Goal: Navigation & Orientation: Find specific page/section

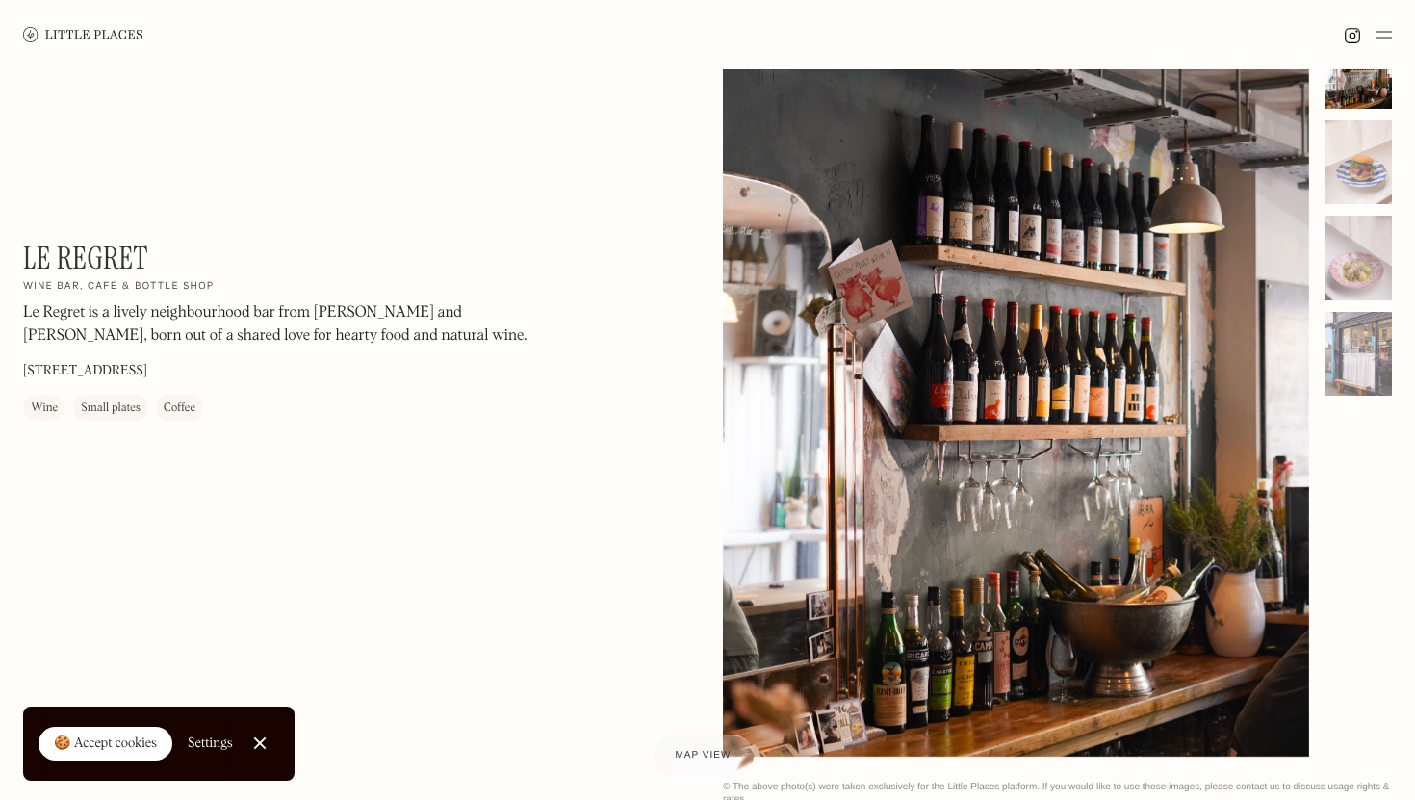
scroll to position [78, 0]
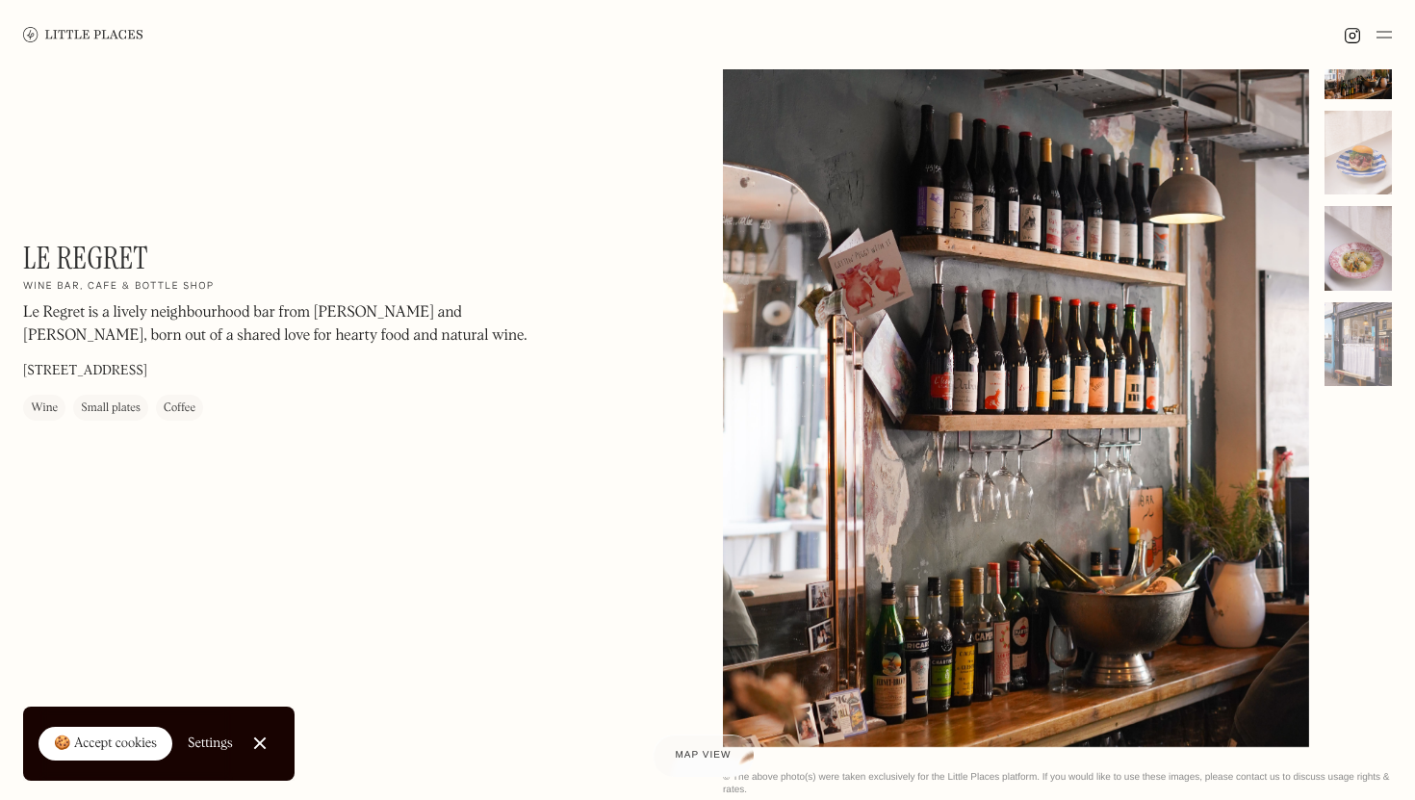
click at [1355, 244] on div at bounding box center [1358, 248] width 67 height 85
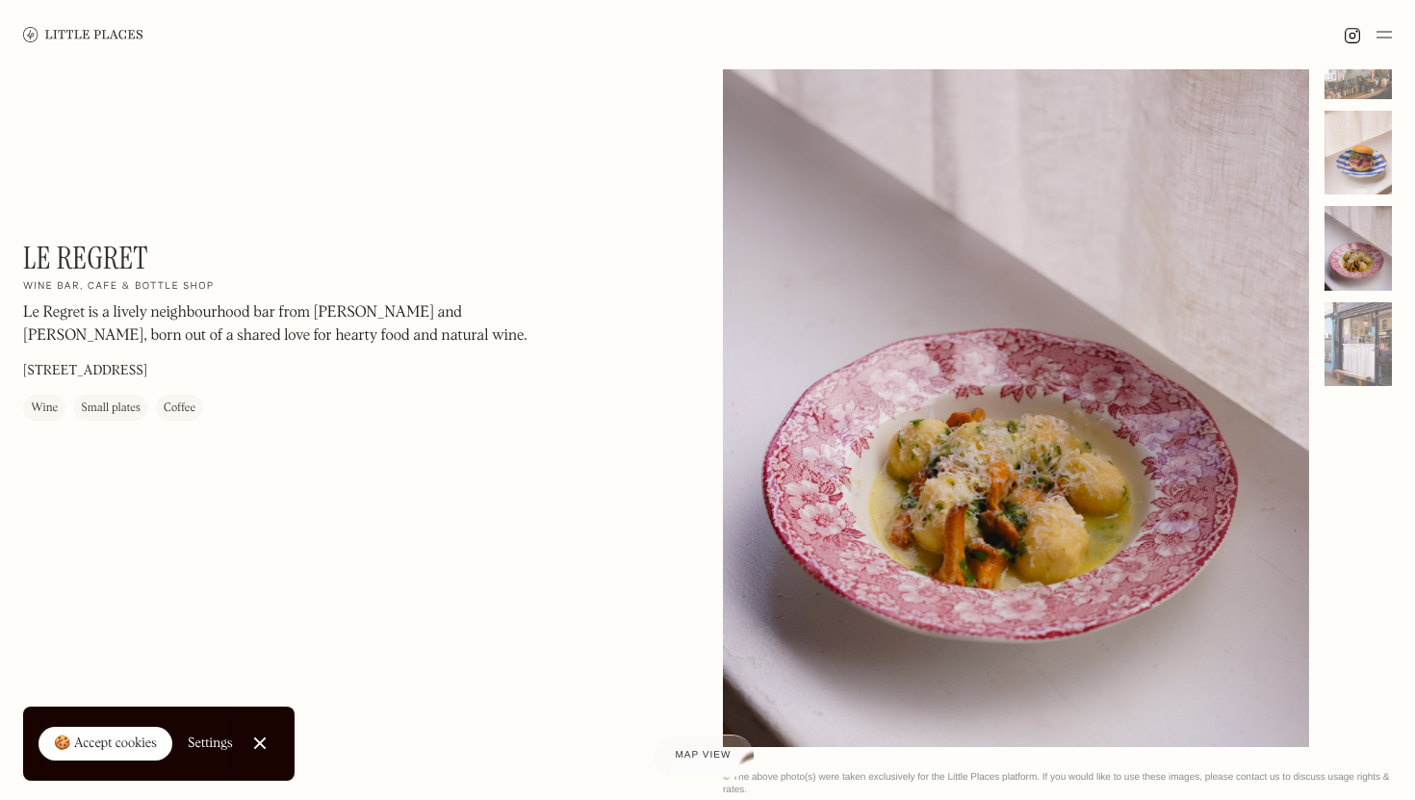
click at [1348, 145] on div at bounding box center [1358, 153] width 67 height 85
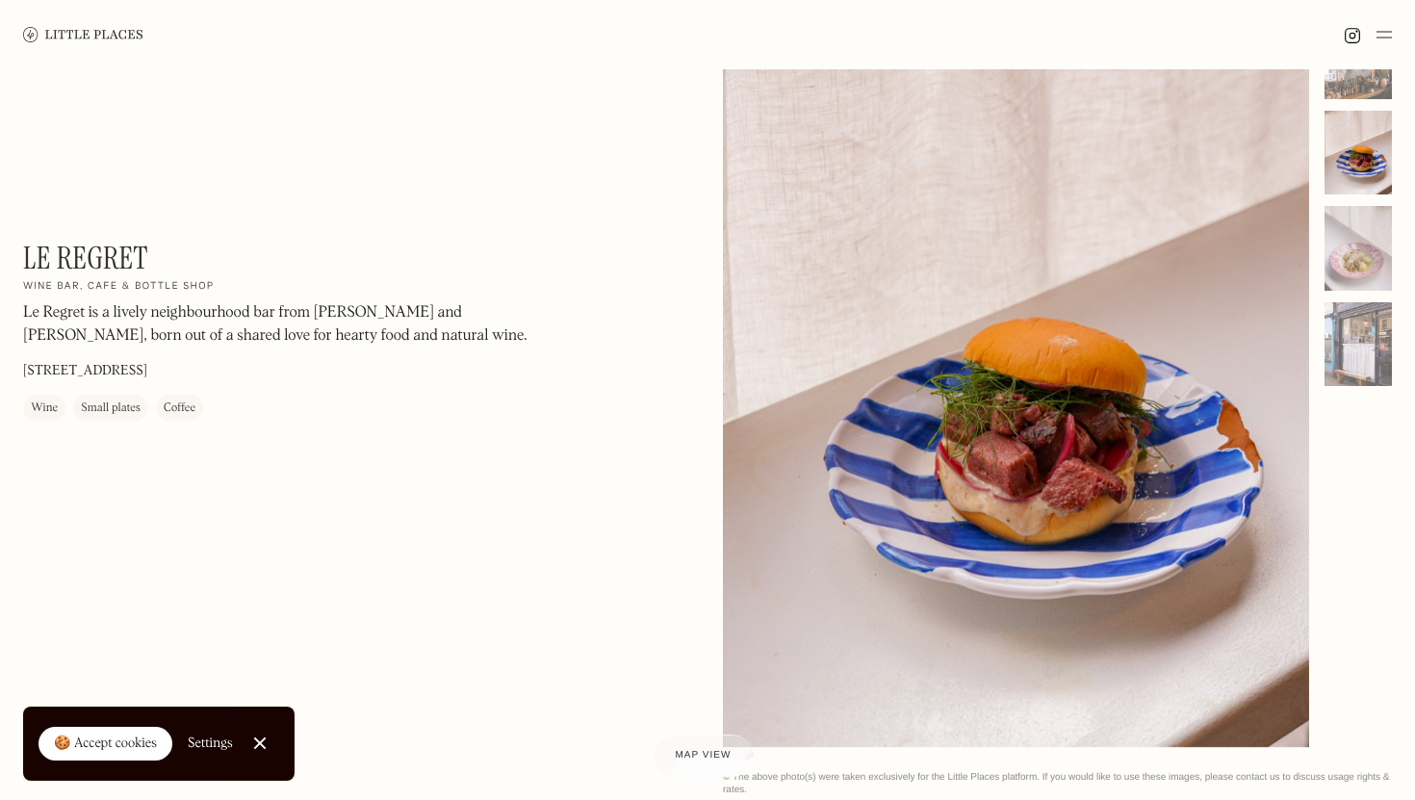
scroll to position [0, 0]
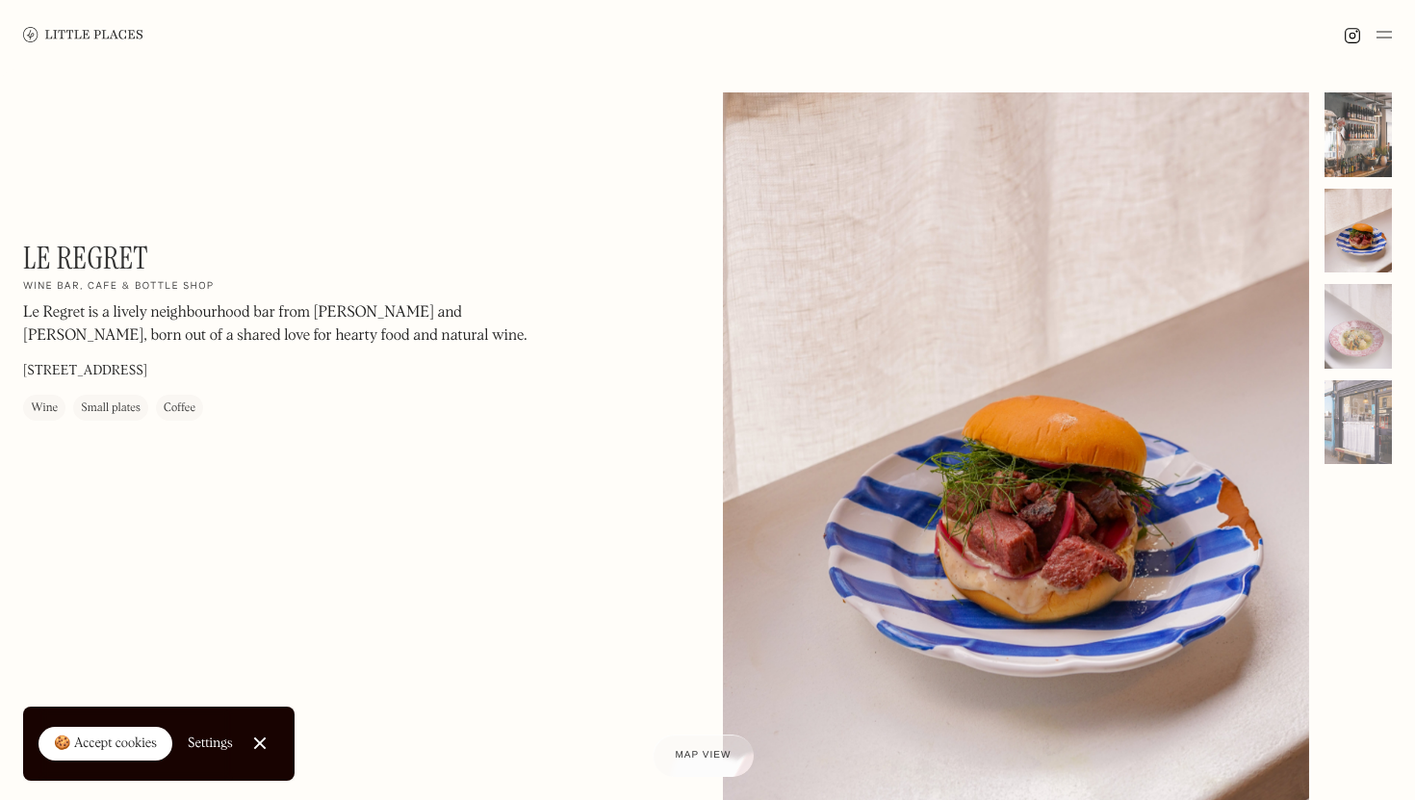
click at [1364, 147] on div at bounding box center [1358, 134] width 67 height 85
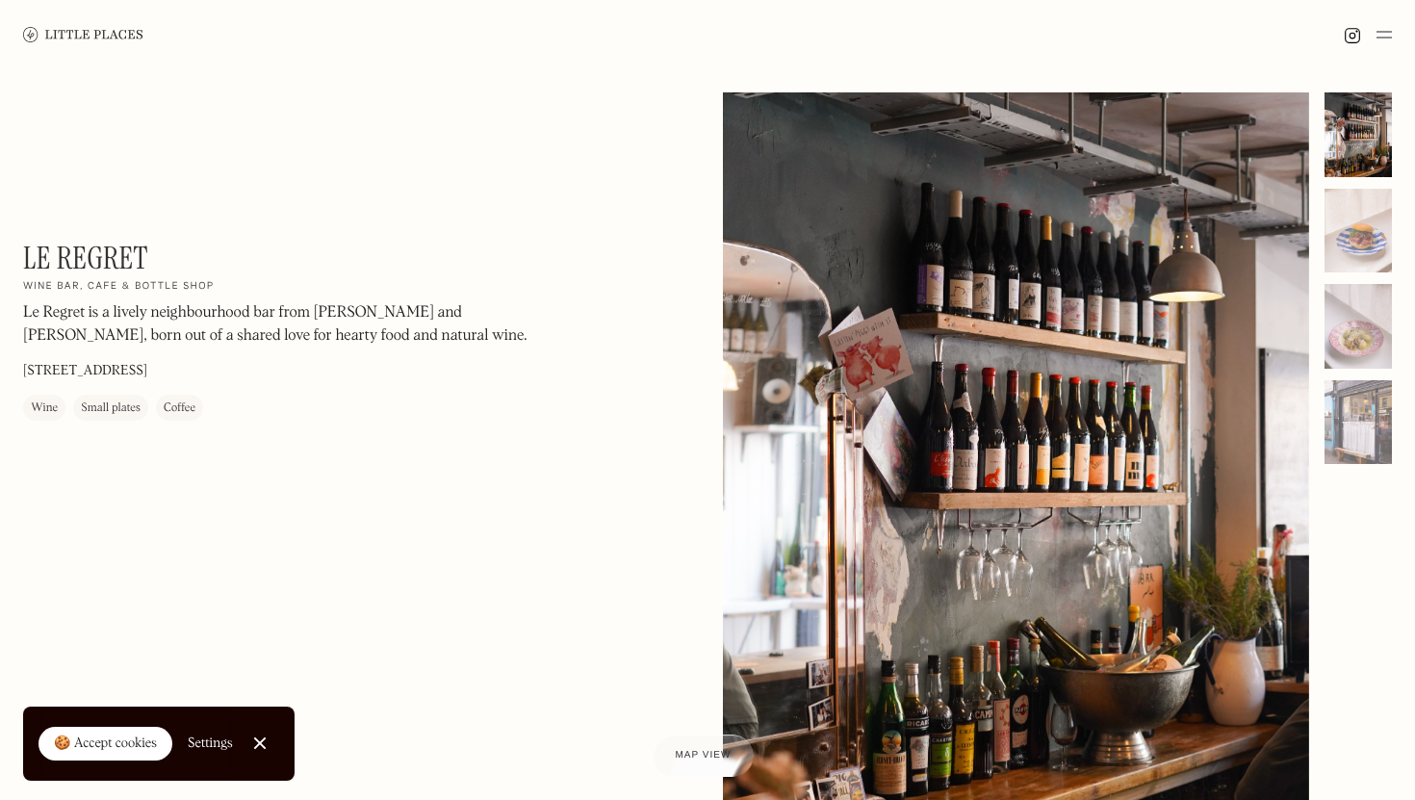
click at [147, 369] on p "289 High Rd Leytonstone, London E11 4HH" at bounding box center [85, 372] width 124 height 20
copy p "289 High Rd Leytonstone, London E11 4HH"
click at [87, 39] on img at bounding box center [83, 34] width 120 height 14
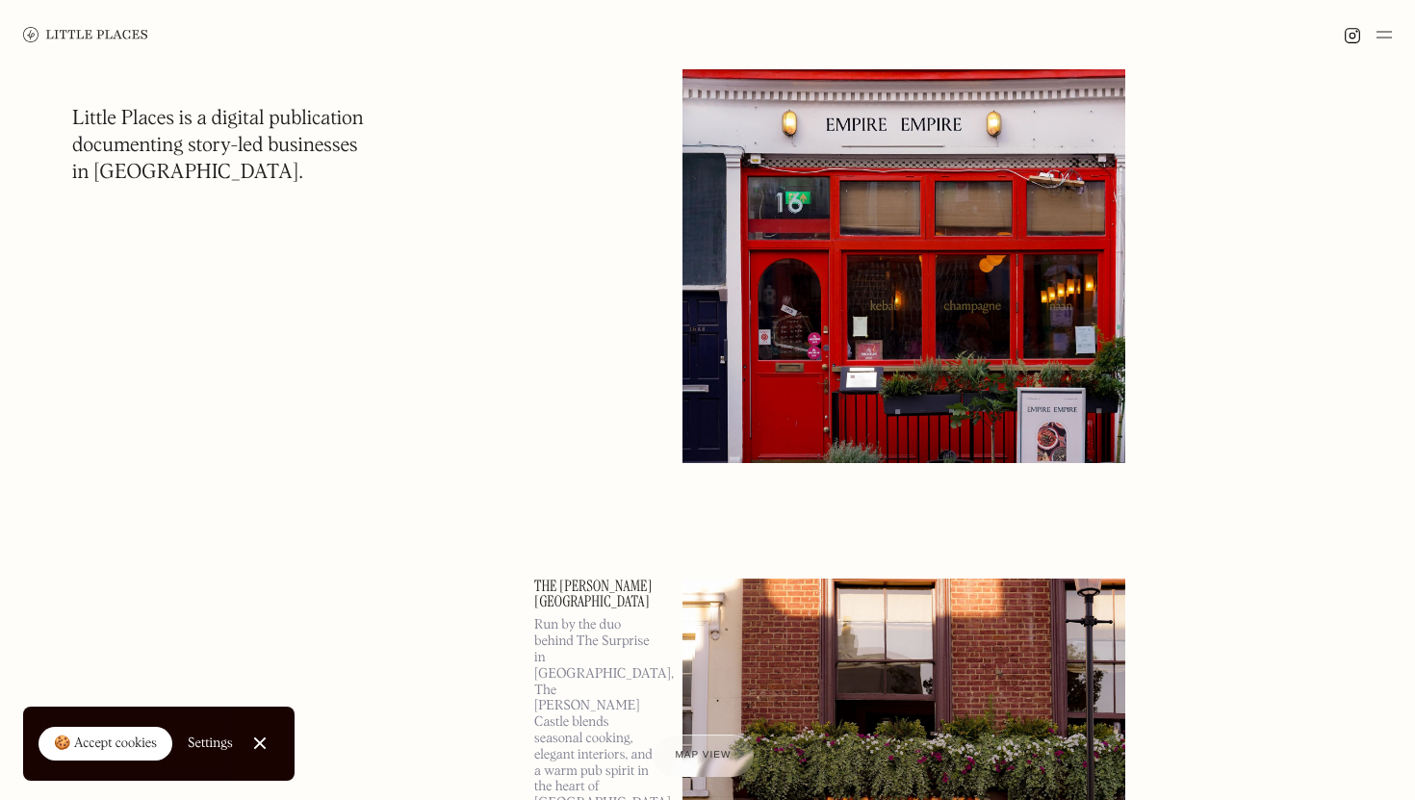
scroll to position [1892, 0]
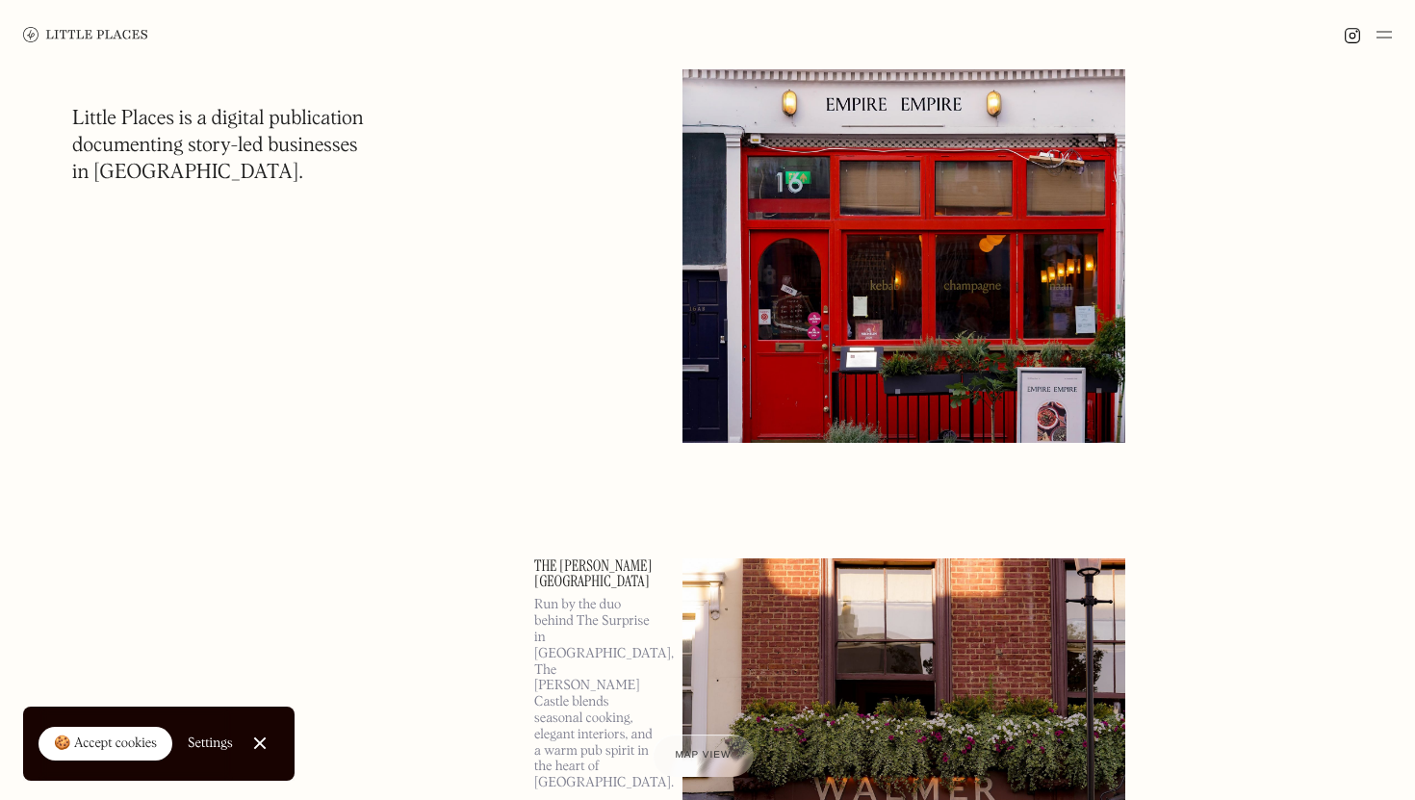
click at [1388, 39] on img at bounding box center [1383, 34] width 15 height 23
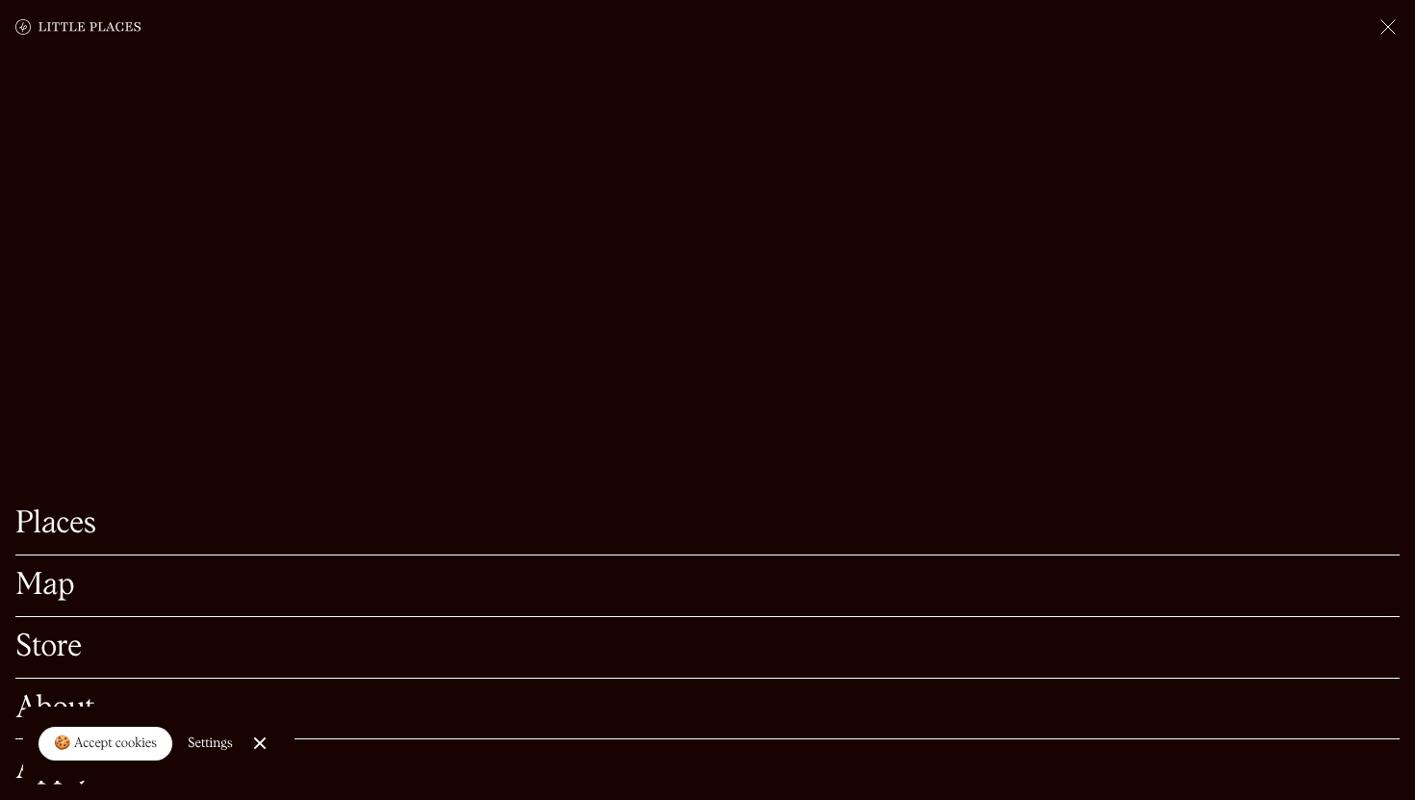
click at [49, 580] on link "Map" at bounding box center [707, 586] width 1384 height 30
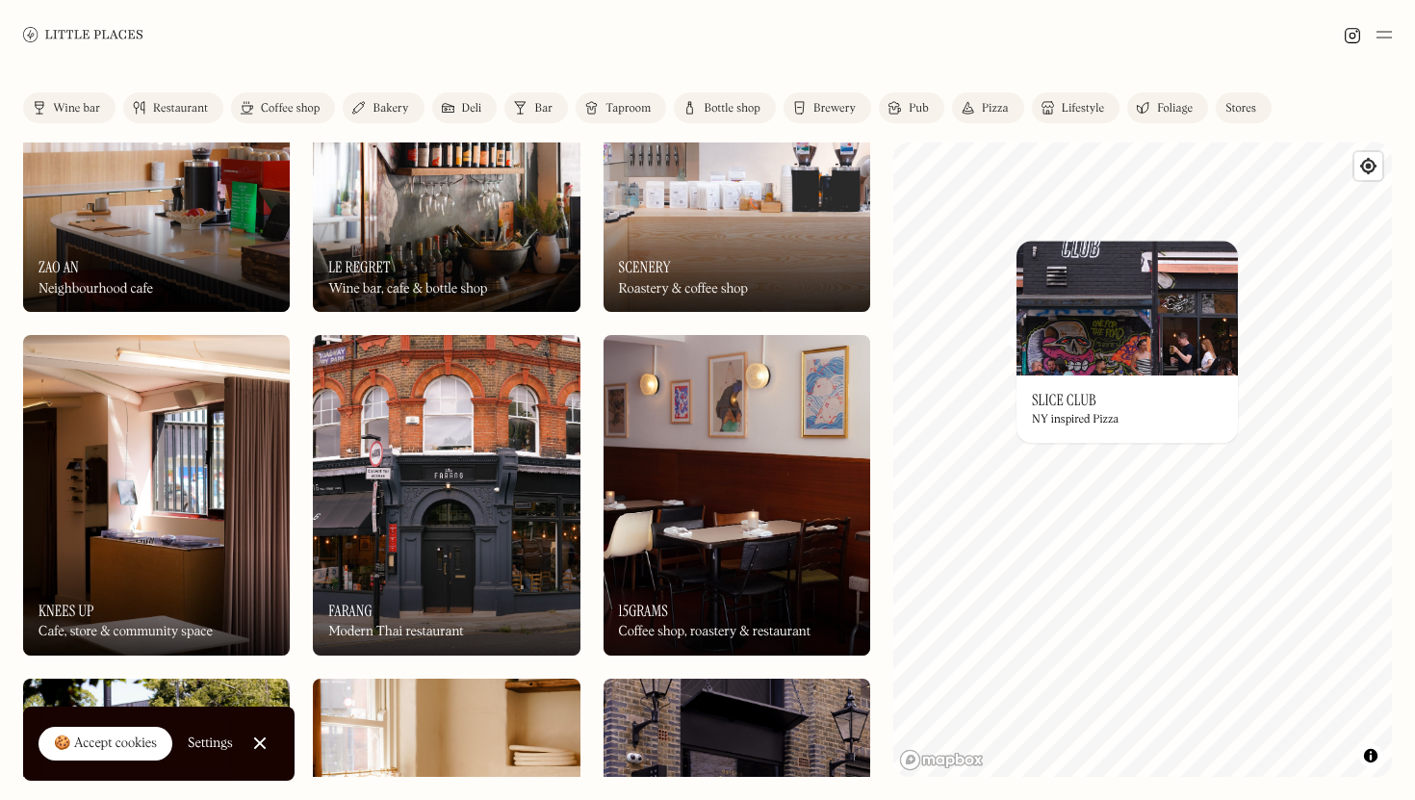
scroll to position [1435, 0]
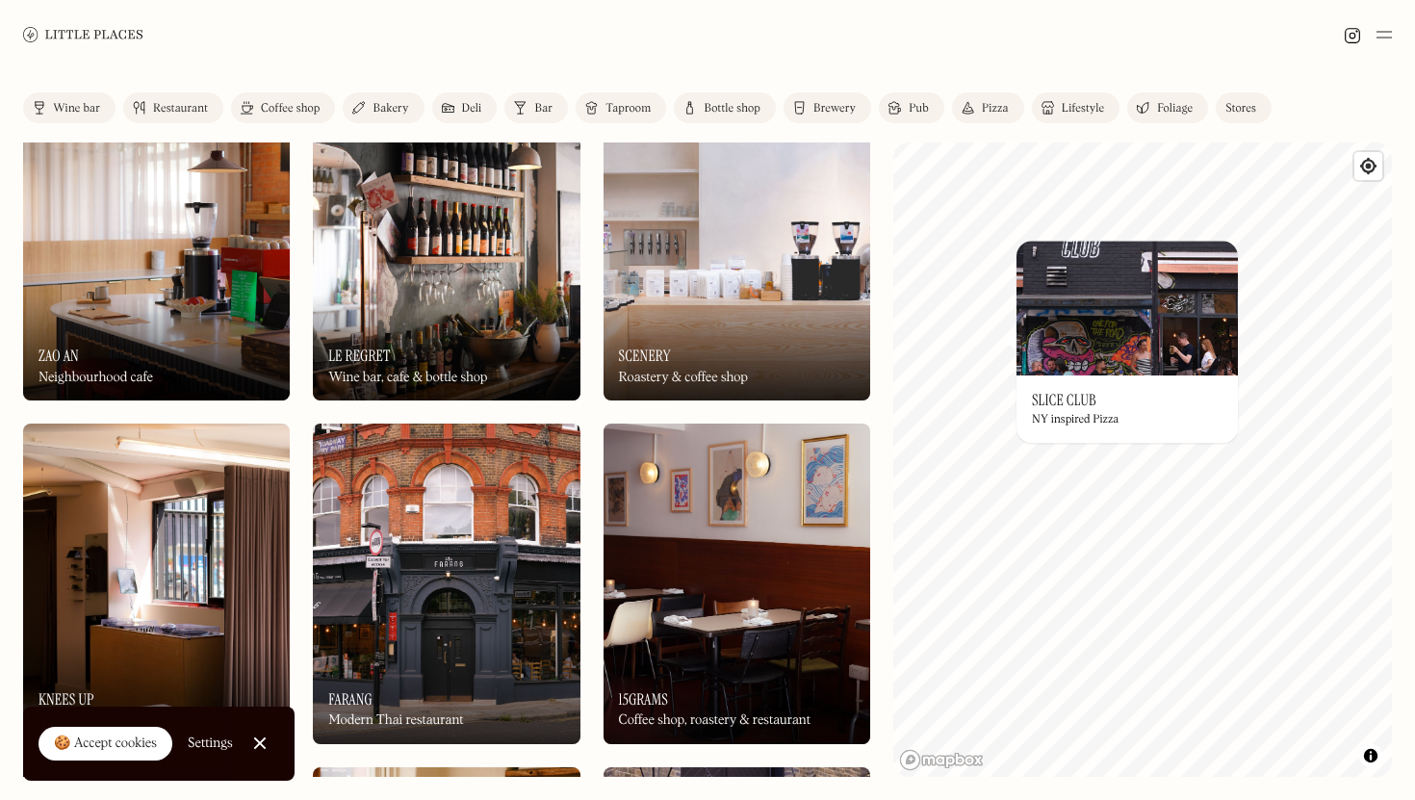
click at [1016, 403] on div "On Our Radar Slice Club NY inspired Pizza" at bounding box center [1126, 408] width 221 height 67
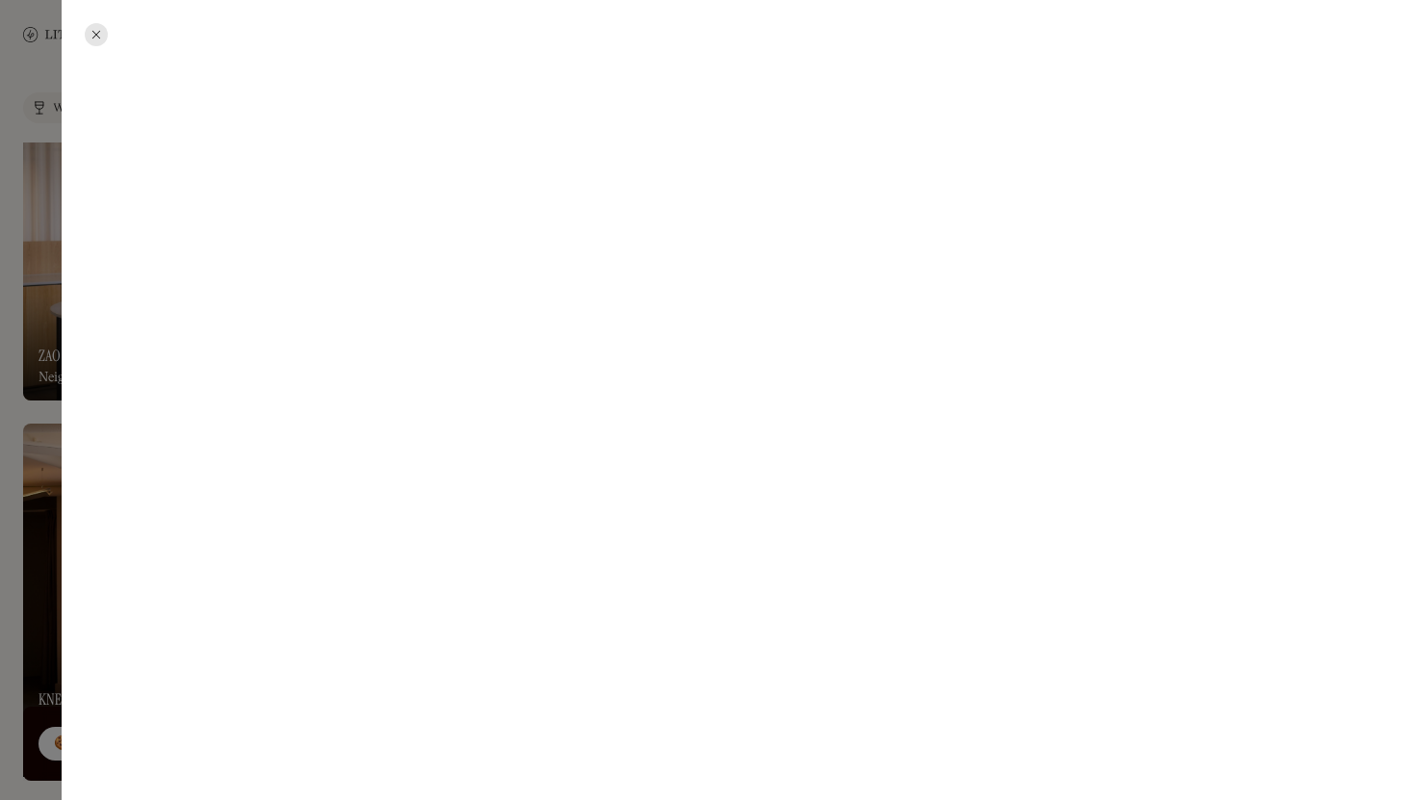
click at [92, 32] on div at bounding box center [96, 34] width 23 height 23
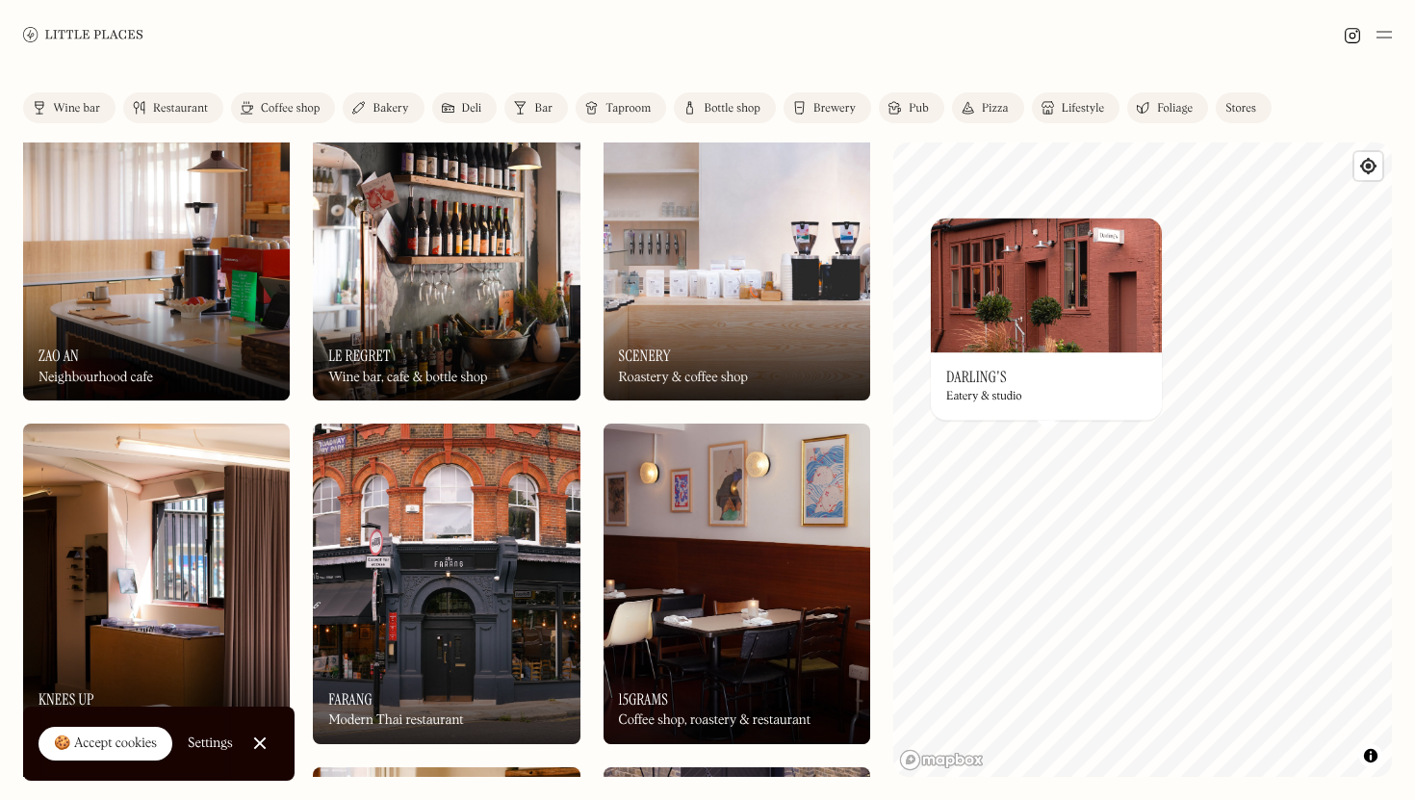
click at [979, 386] on h3 "Darling's" at bounding box center [976, 377] width 61 height 18
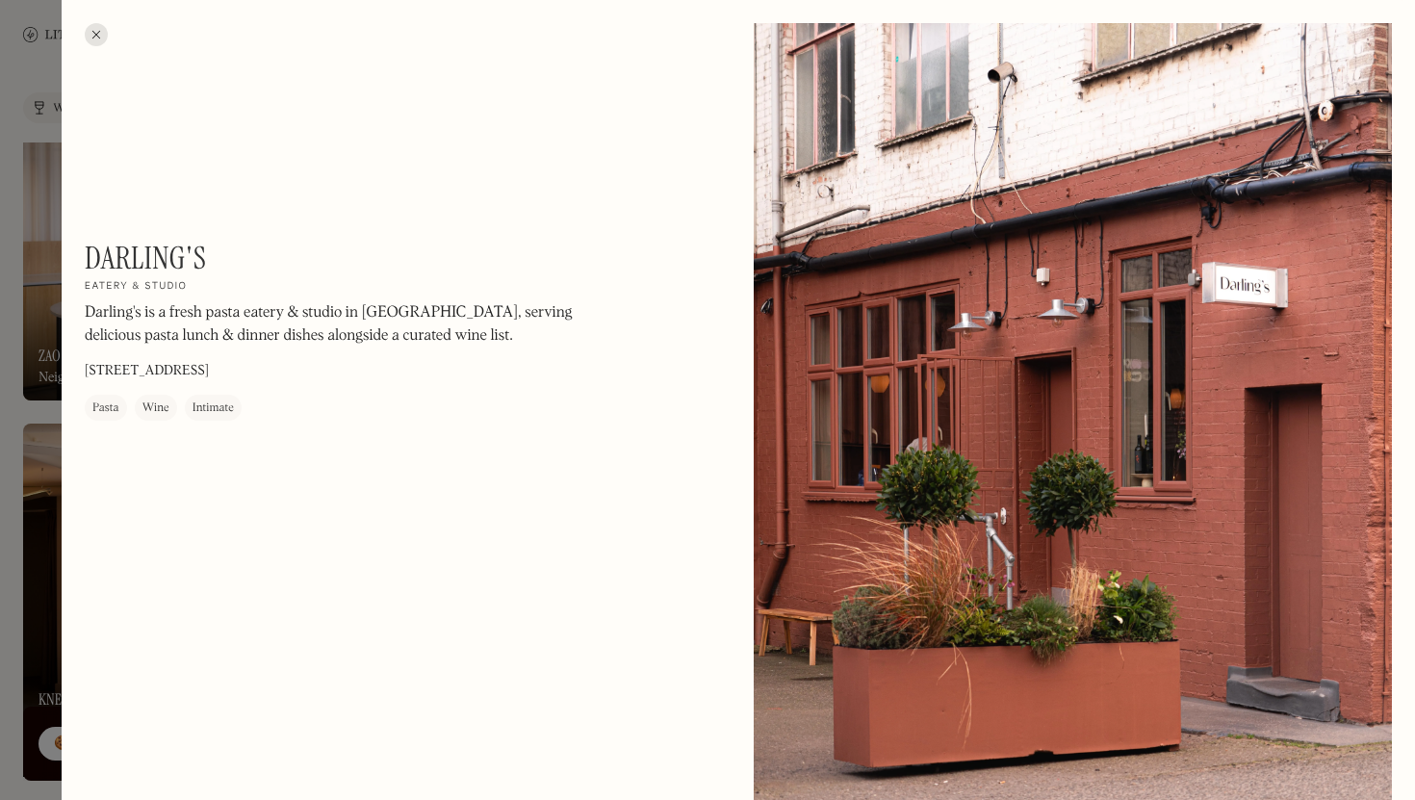
click at [90, 29] on div at bounding box center [96, 34] width 23 height 23
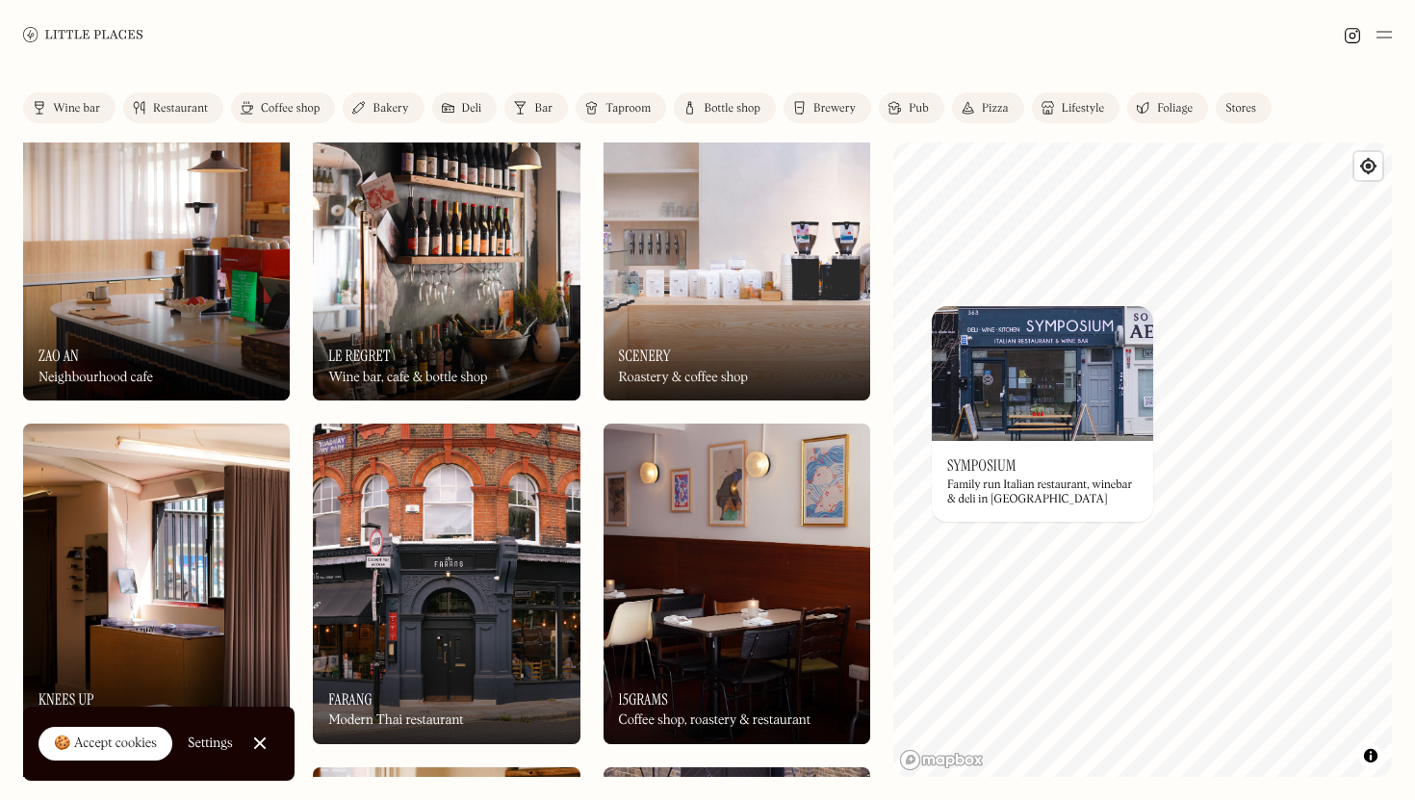
click at [990, 463] on h3 "Symposium" at bounding box center [981, 465] width 69 height 18
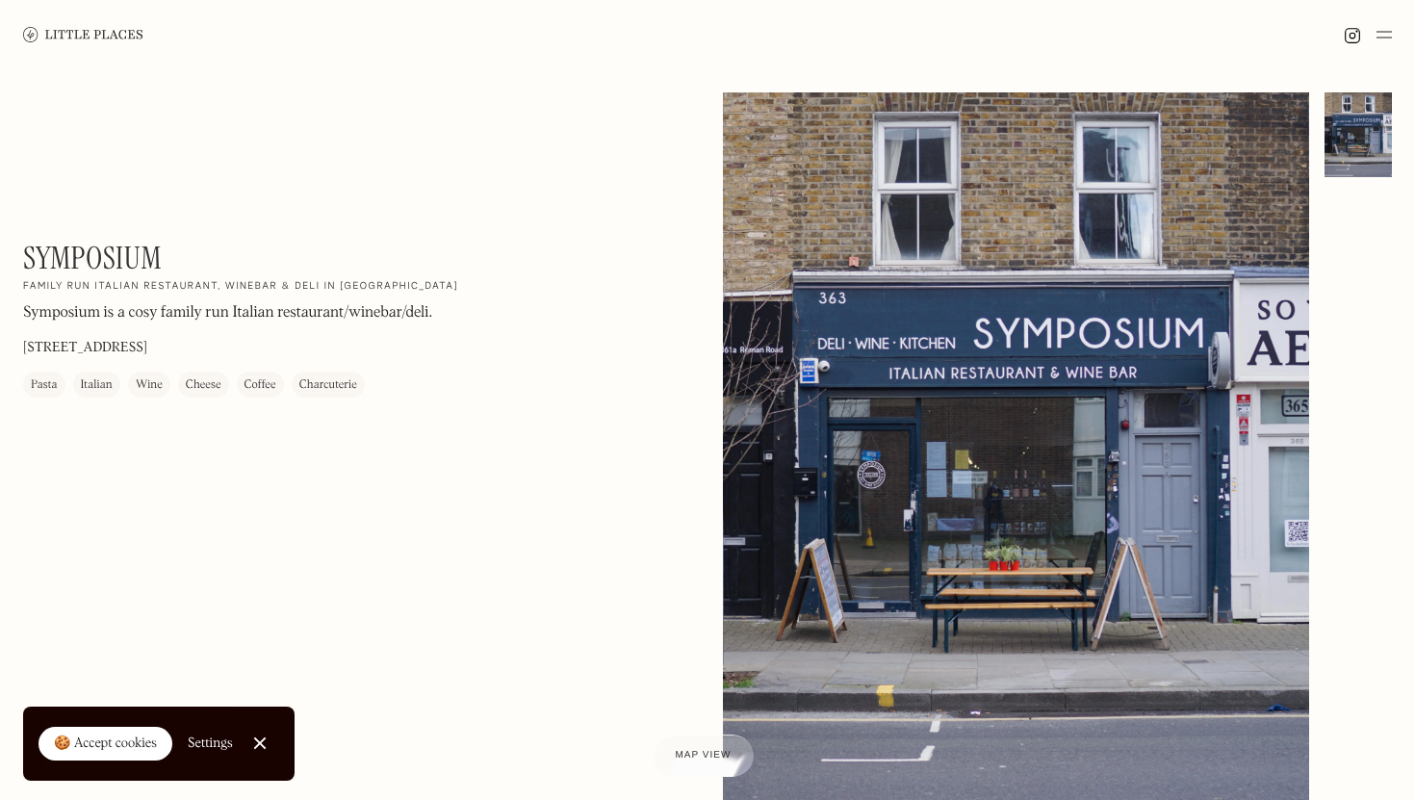
click at [34, 34] on img at bounding box center [83, 34] width 120 height 14
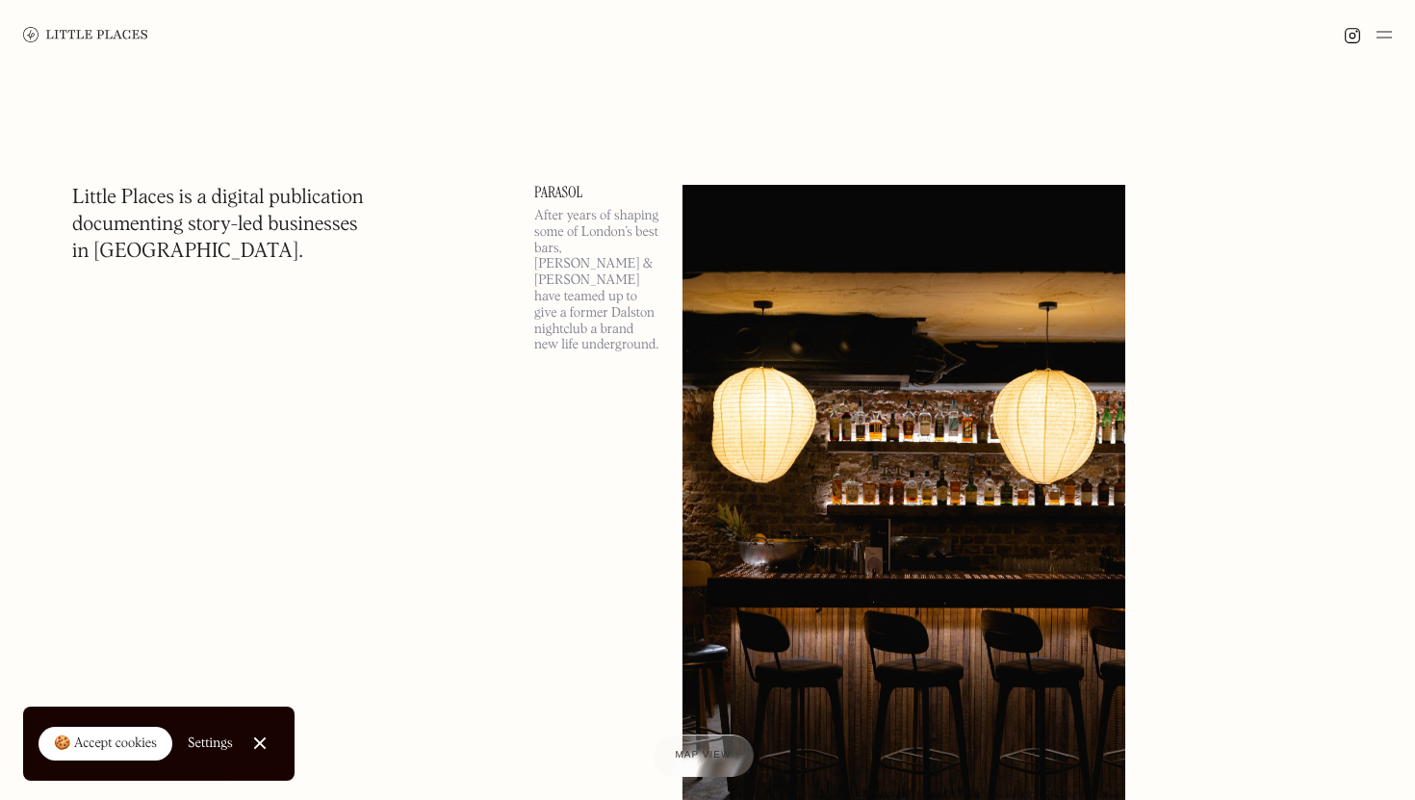
click at [1391, 36] on img at bounding box center [1383, 34] width 15 height 23
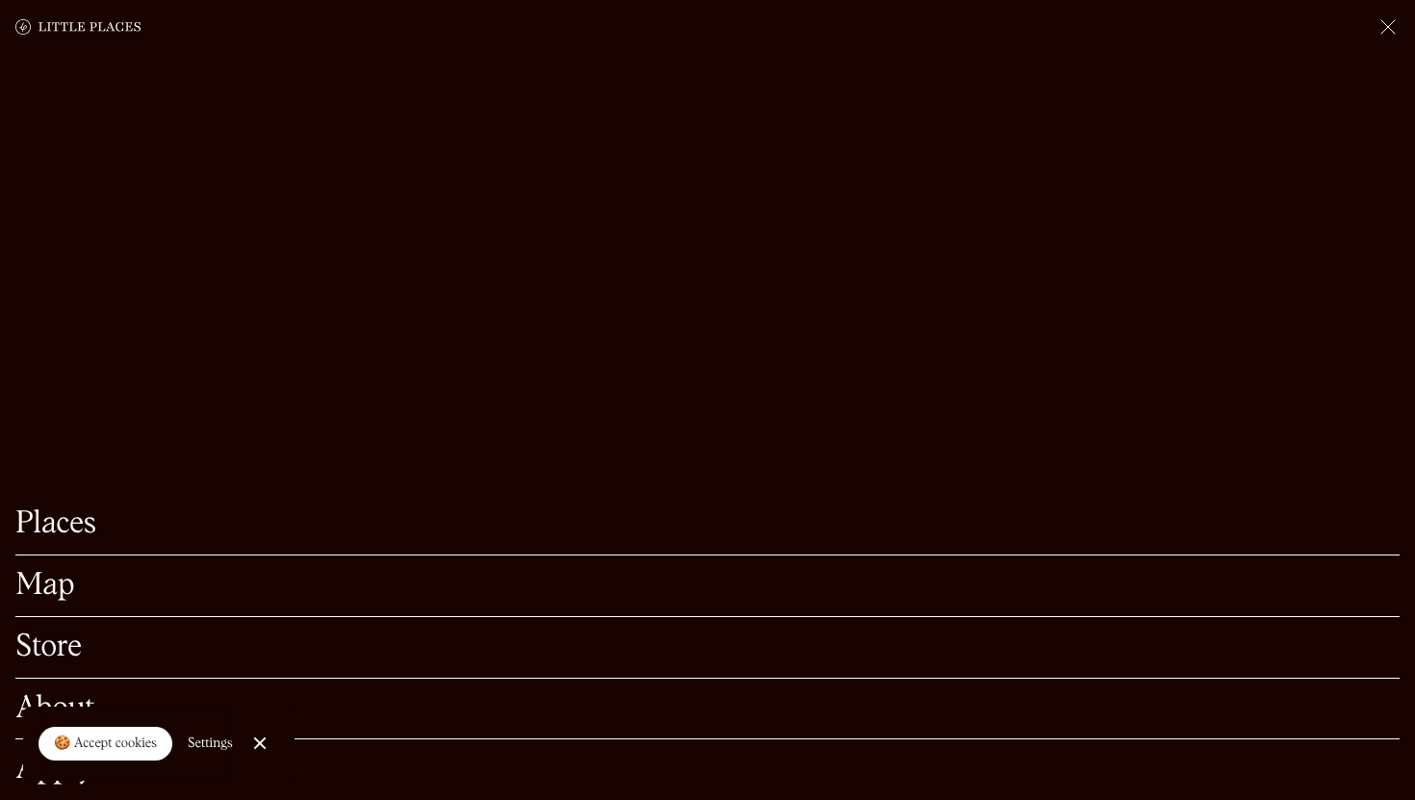
click at [36, 586] on link "Map" at bounding box center [707, 586] width 1384 height 30
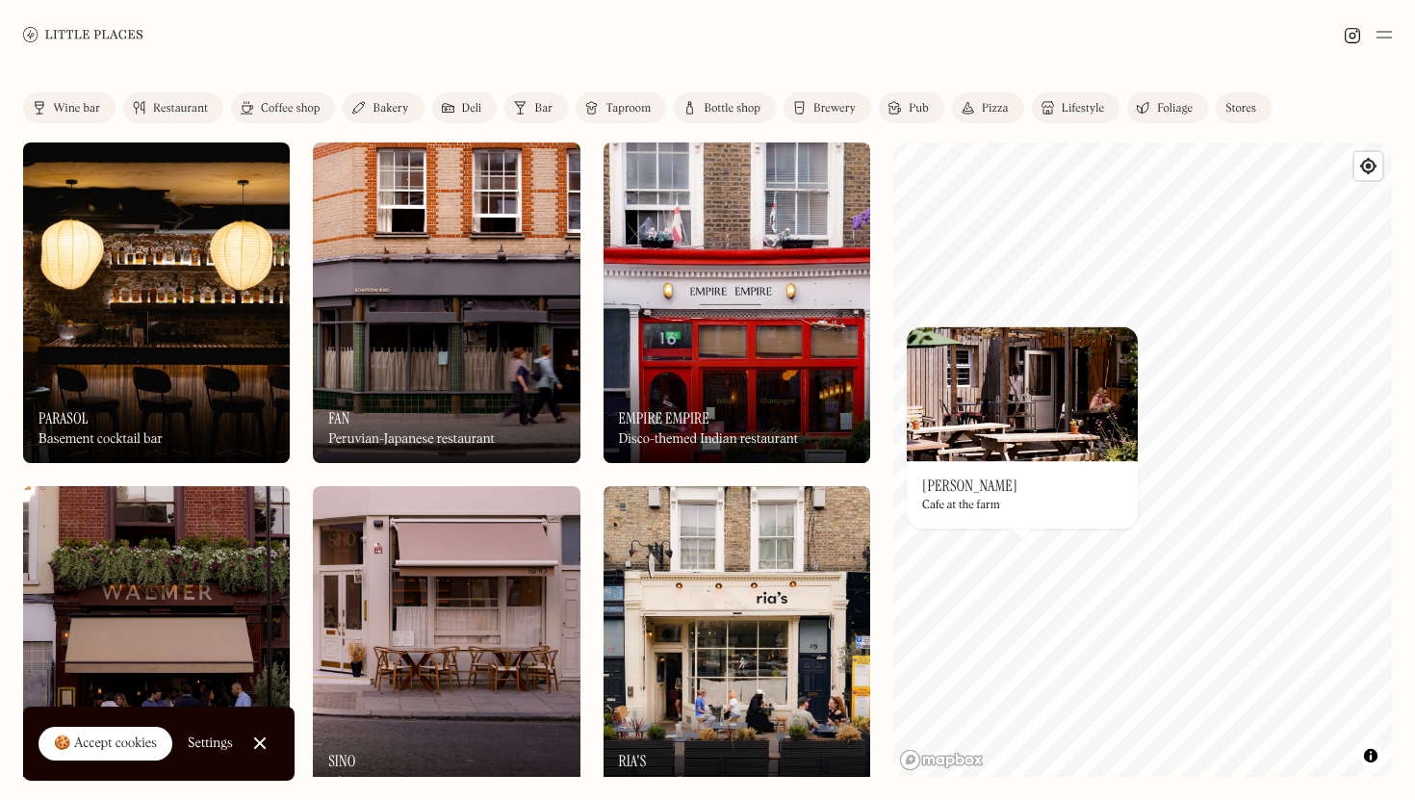
click at [1018, 387] on img at bounding box center [1022, 393] width 231 height 135
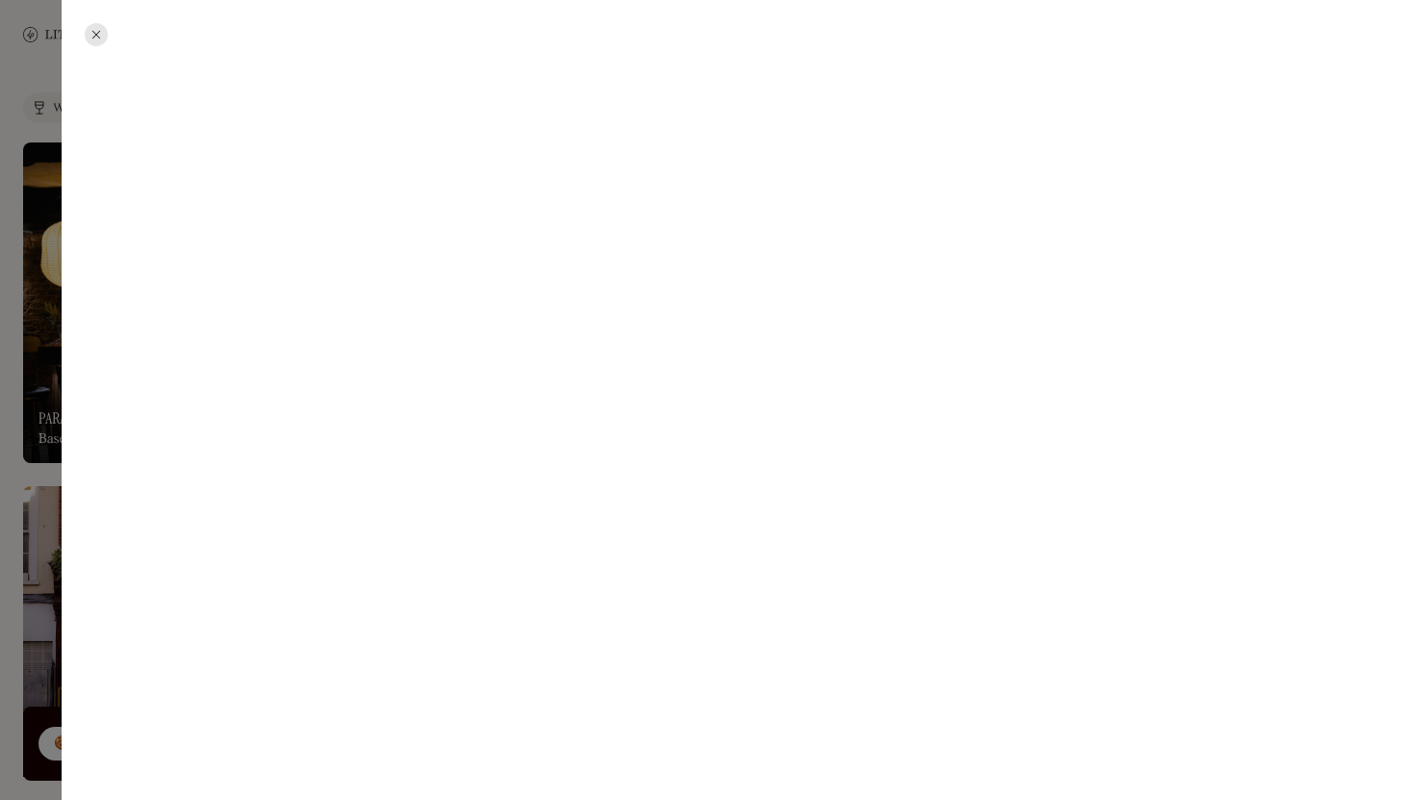
click at [97, 36] on div at bounding box center [96, 34] width 23 height 23
